Goal: Find contact information: Find contact information

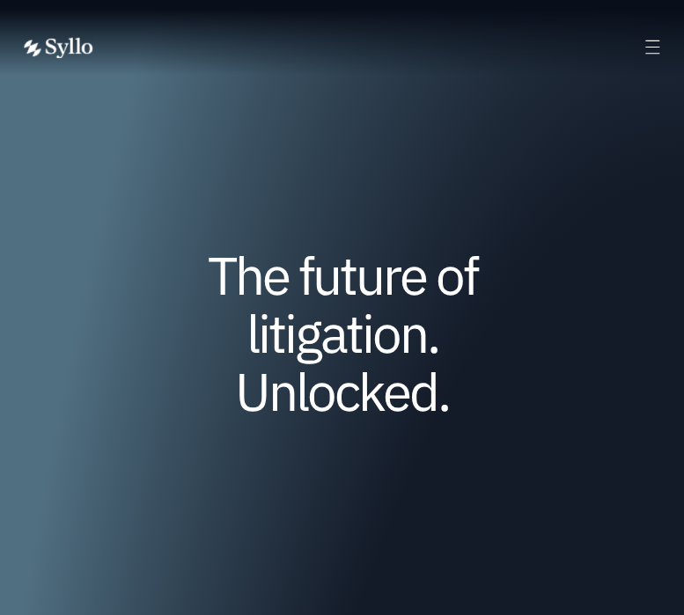
click at [648, 41] on icon at bounding box center [652, 47] width 20 height 20
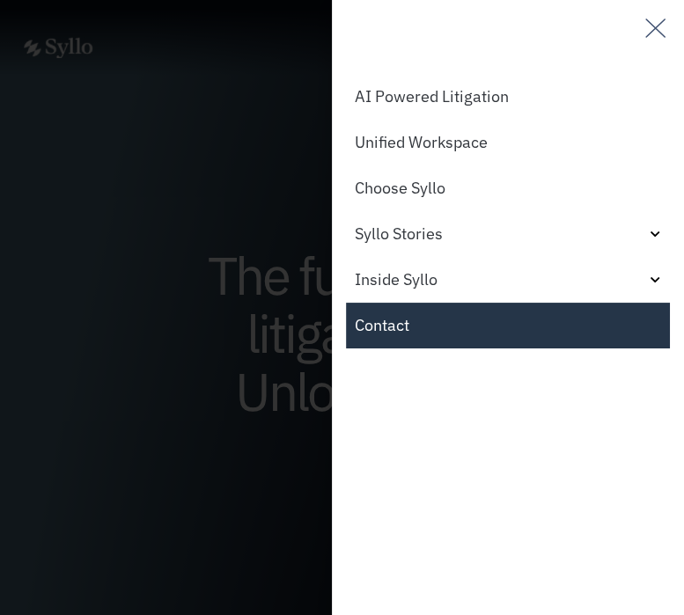
click at [426, 327] on link "Contact" at bounding box center [508, 326] width 324 height 46
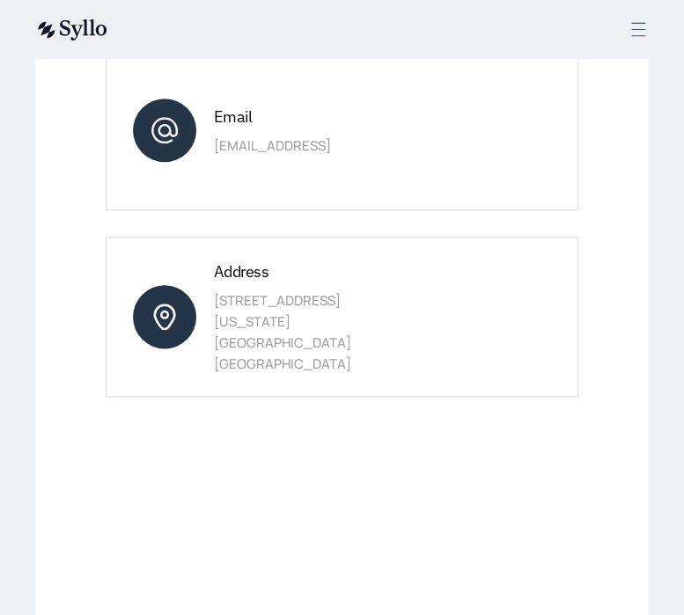
scroll to position [935, 0]
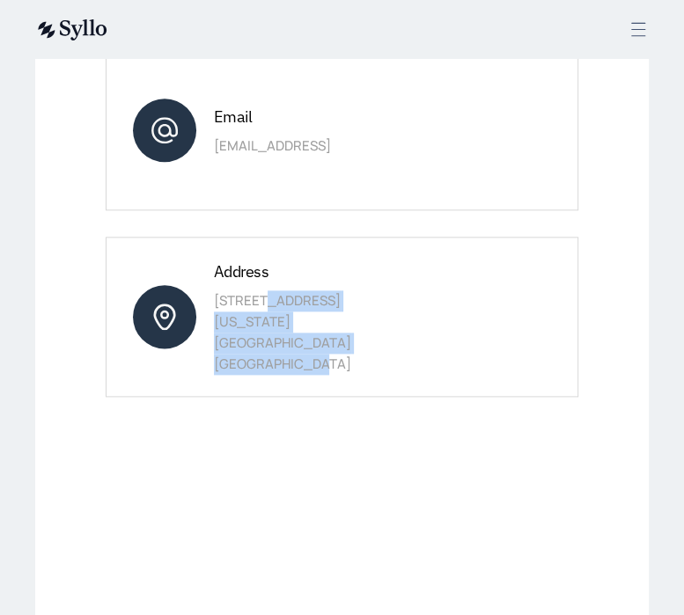
drag, startPoint x: 327, startPoint y: 325, endPoint x: 205, endPoint y: 280, distance: 130.3
click at [205, 280] on div "Address [STREET_ADDRESS][US_STATE]" at bounding box center [342, 317] width 473 height 160
copy p "[STREET_ADDRESS][US_STATE]"
